Goal: Transaction & Acquisition: Obtain resource

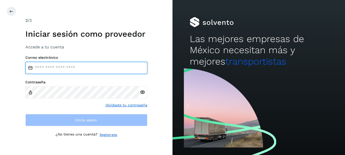
type input "**********"
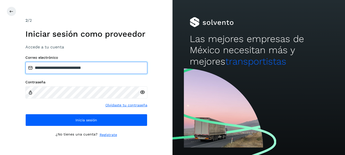
click at [98, 69] on input "**********" at bounding box center [86, 68] width 122 height 12
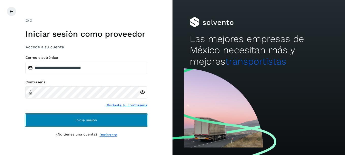
click at [84, 120] on span "Inicia sesión" at bounding box center [86, 120] width 22 height 4
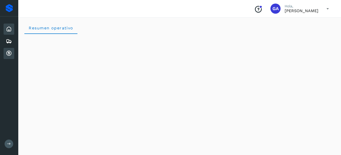
click at [9, 55] on icon at bounding box center [9, 53] width 6 height 6
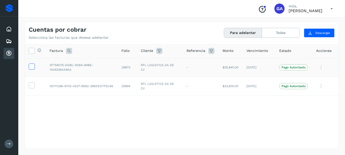
click at [32, 67] on icon at bounding box center [31, 66] width 5 height 5
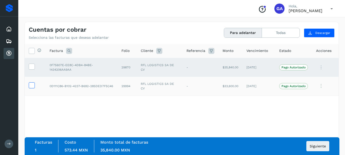
click at [31, 86] on icon at bounding box center [31, 84] width 5 height 5
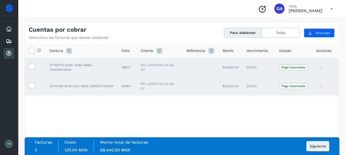
click at [266, 127] on div "Selecciona todas las facturas disponibles para adelanto Factura Folio Cliente R…" at bounding box center [182, 86] width 314 height 84
click at [128, 111] on div "Selecciona todas las facturas disponibles para adelanto Factura Folio Cliente R…" at bounding box center [182, 86] width 314 height 84
click at [33, 67] on icon at bounding box center [31, 66] width 5 height 5
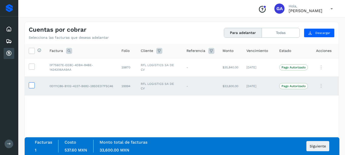
click at [30, 85] on icon at bounding box center [31, 84] width 5 height 5
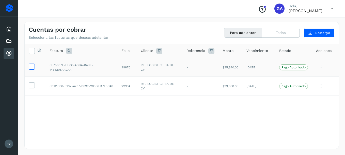
click at [31, 67] on icon at bounding box center [31, 66] width 5 height 5
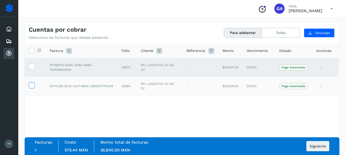
click at [33, 86] on icon at bounding box center [31, 84] width 5 height 5
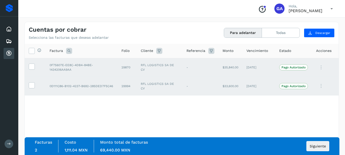
click at [179, 121] on div "Selecciona todas las facturas disponibles para adelanto Factura Folio Cliente R…" at bounding box center [182, 86] width 314 height 84
click at [316, 147] on span "Siguiente" at bounding box center [317, 147] width 16 height 4
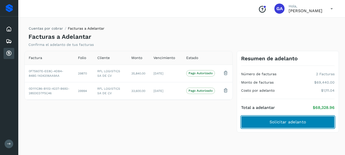
click at [286, 123] on span "Solicitar adelanto" at bounding box center [287, 123] width 37 height 6
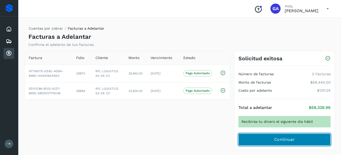
click at [281, 139] on span "Continuar" at bounding box center [284, 140] width 21 height 6
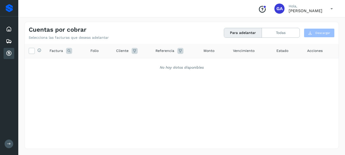
click at [331, 9] on icon at bounding box center [331, 9] width 10 height 10
click at [297, 24] on div "Cerrar sesión" at bounding box center [306, 23] width 60 height 10
